Goal: Task Accomplishment & Management: Use online tool/utility

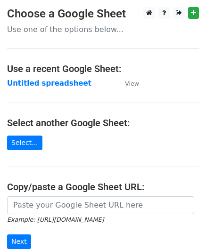
scroll to position [47, 0]
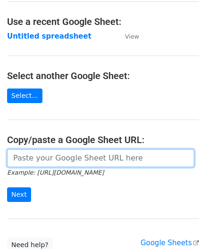
click at [58, 160] on input "url" at bounding box center [100, 158] width 187 height 18
paste input "[URL][DOMAIN_NAME]"
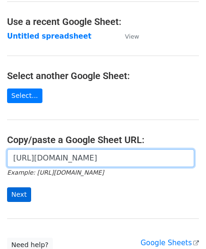
type input "[URL][DOMAIN_NAME]"
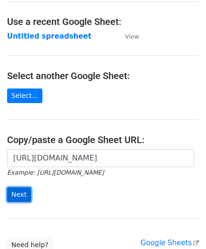
click at [24, 194] on input "Next" at bounding box center [19, 195] width 24 height 15
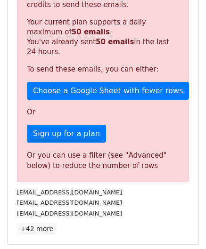
scroll to position [318, 0]
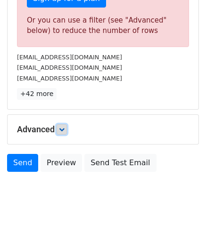
click at [63, 127] on icon at bounding box center [62, 130] width 6 height 6
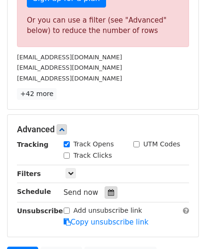
click at [108, 190] on icon at bounding box center [111, 193] width 6 height 7
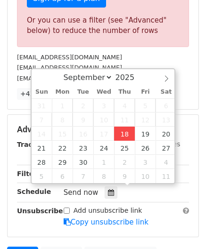
type input "2025-09-18 12:00"
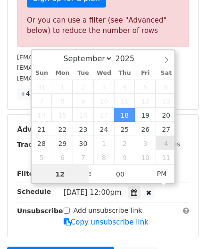
paste input "5"
type input "5"
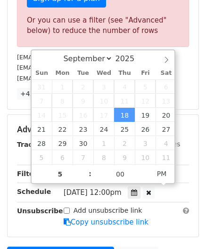
type input "2025-09-18 17:00"
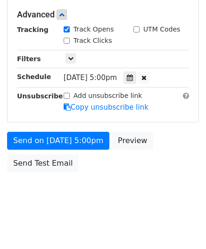
scroll to position [382, 0]
